Goal: Find specific page/section: Find specific page/section

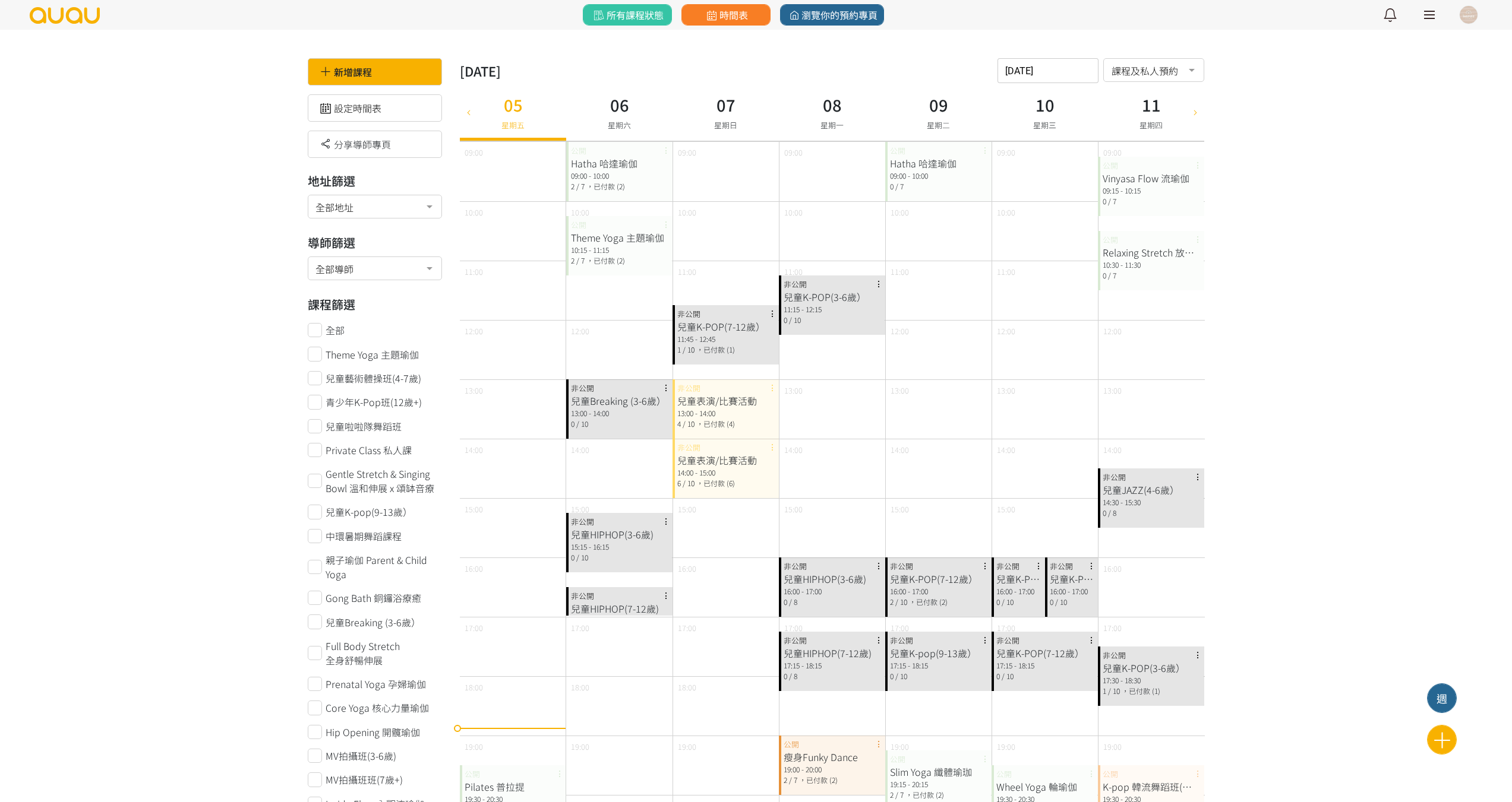
click at [1418, 21] on link at bounding box center [1429, 14] width 29 height 29
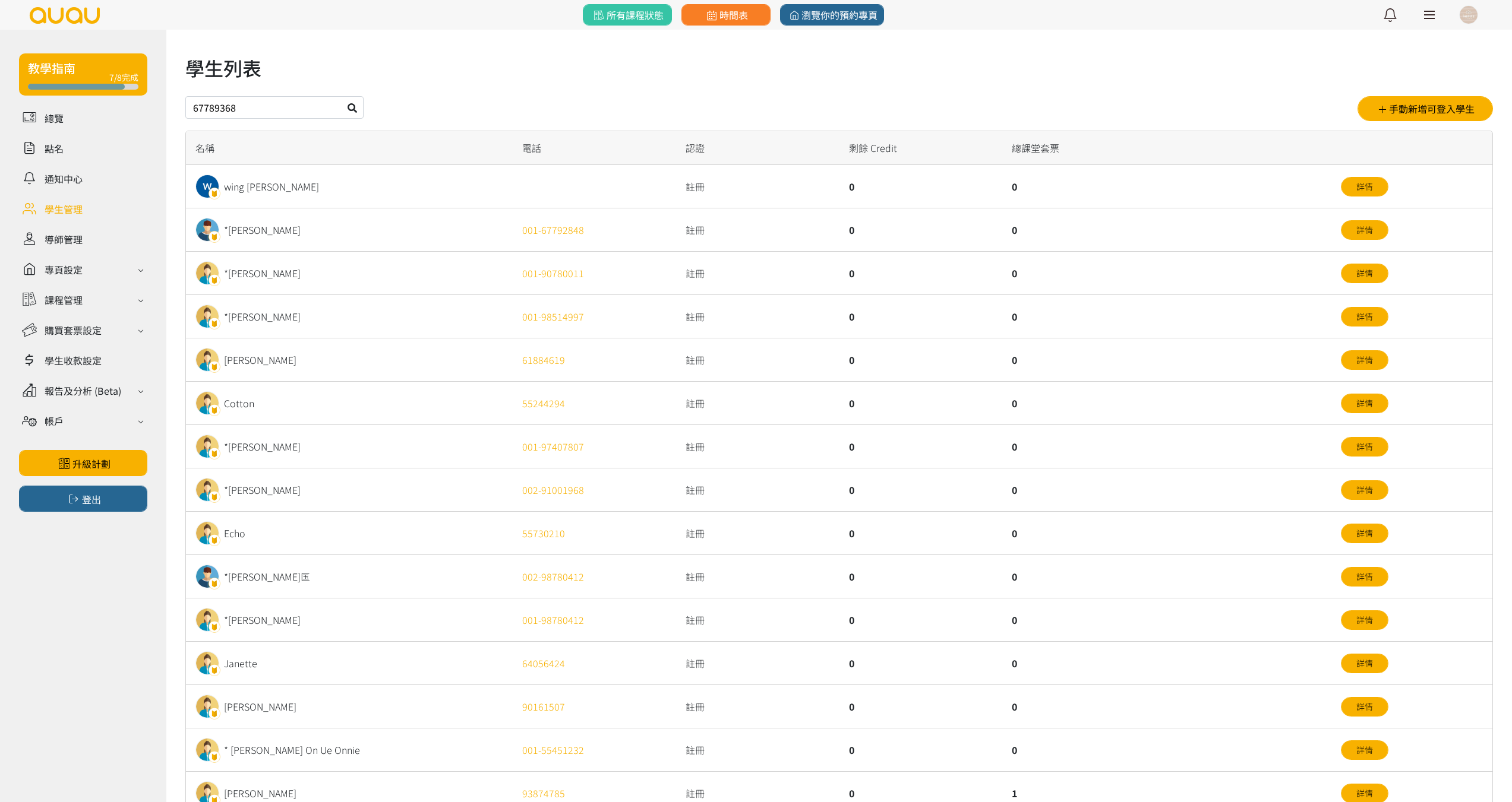
type input "67789368"
click at [341, 96] on button at bounding box center [352, 107] width 22 height 22
